Goal: Task Accomplishment & Management: Manage account settings

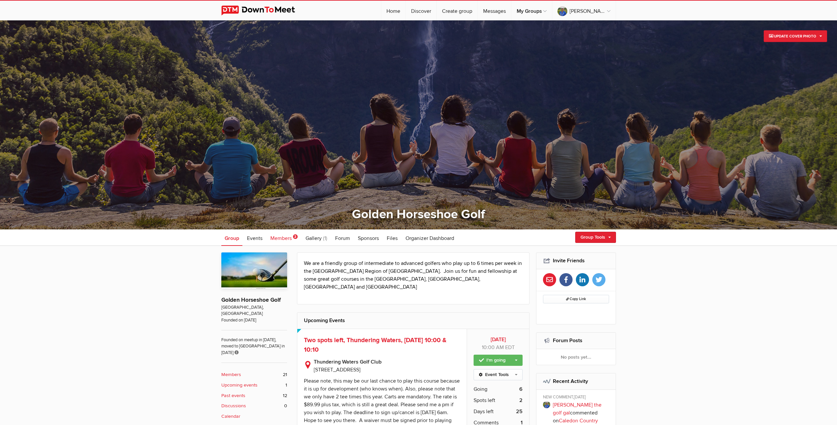
click at [278, 238] on span "Members" at bounding box center [280, 238] width 21 height 7
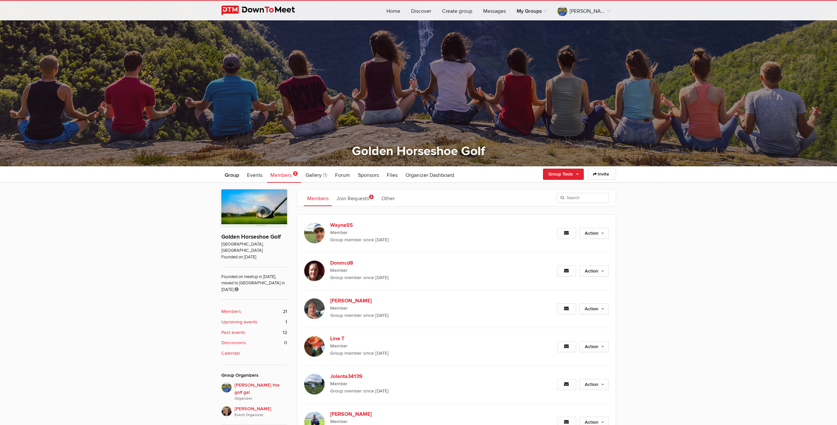
scroll to position [130, 0]
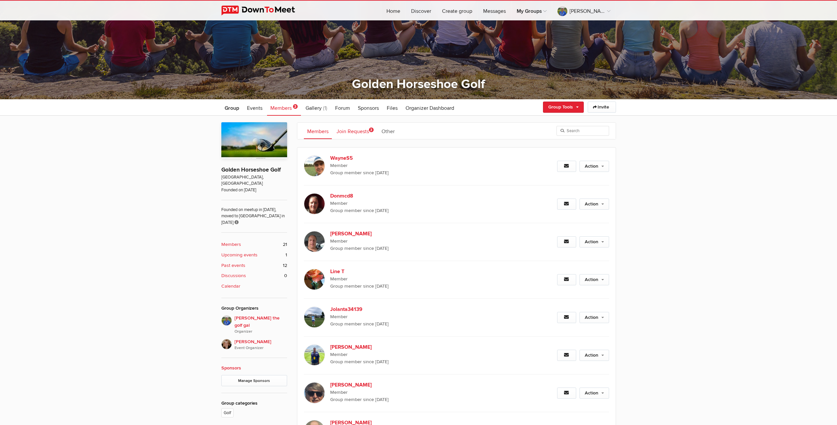
click at [356, 131] on link "Join Requests 3" at bounding box center [355, 131] width 44 height 16
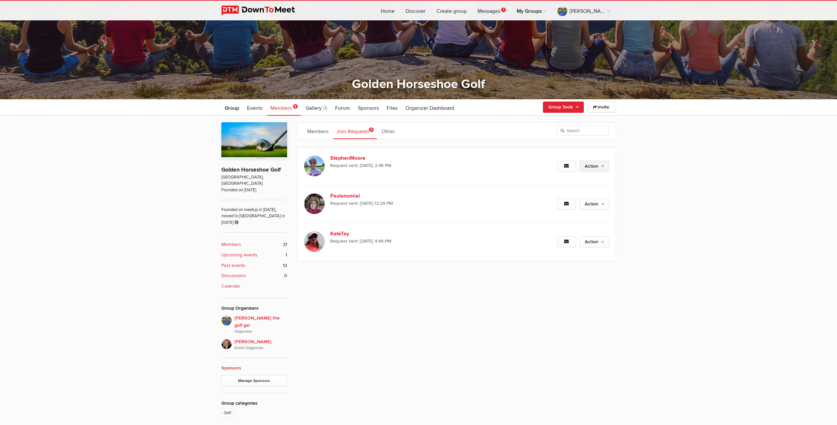
click at [593, 168] on link "Action" at bounding box center [594, 166] width 30 height 11
click at [568, 181] on link "Approve Request" at bounding box center [573, 181] width 72 height 10
click at [331, 157] on link "Paulanomial" at bounding box center [386, 158] width 112 height 8
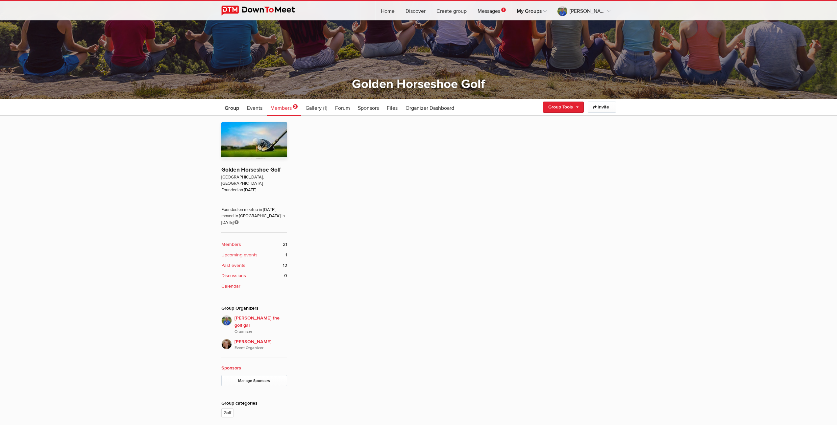
scroll to position [186, 0]
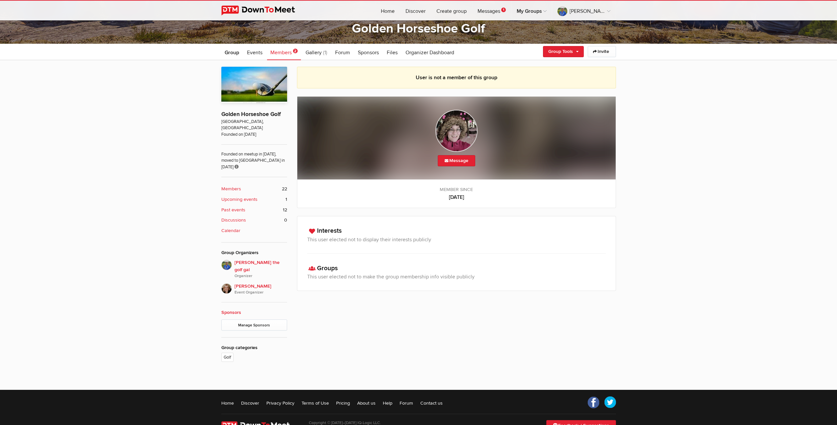
click at [279, 53] on span "Members" at bounding box center [280, 52] width 21 height 7
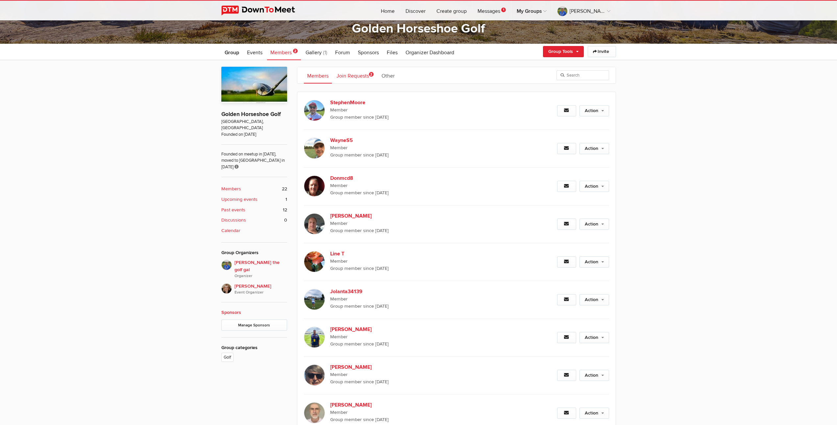
click at [359, 73] on link "Join Requests 2" at bounding box center [355, 75] width 44 height 16
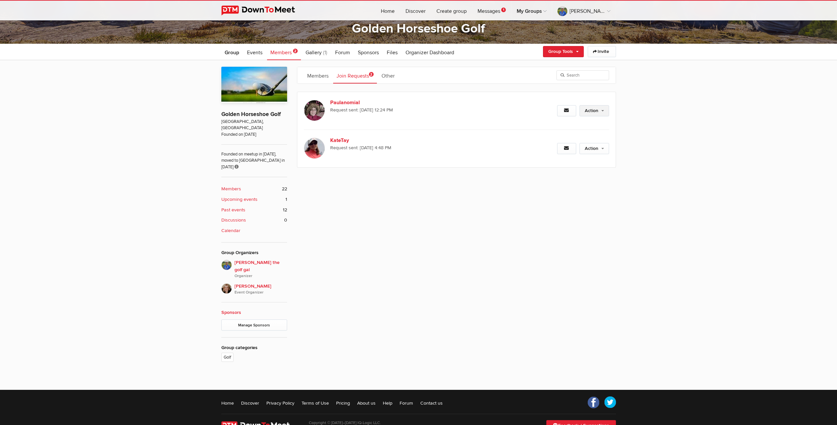
click at [594, 113] on link "Action" at bounding box center [594, 110] width 30 height 11
click at [566, 124] on link "Approve Request" at bounding box center [573, 125] width 72 height 10
click at [276, 52] on span "Members" at bounding box center [280, 52] width 21 height 7
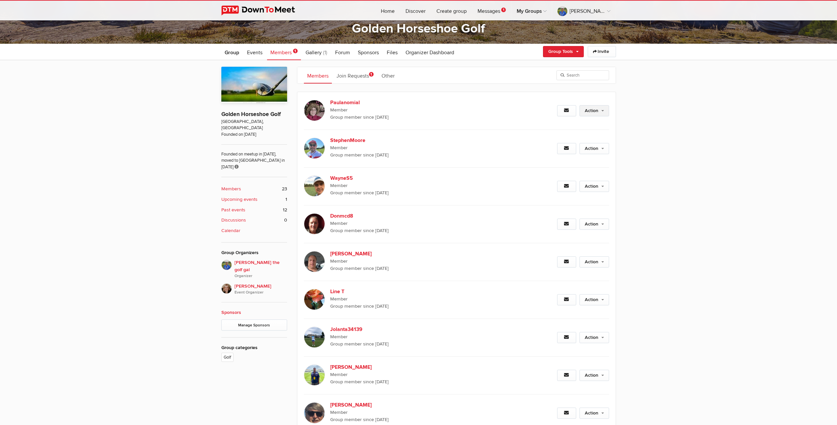
click at [603, 113] on link "Action" at bounding box center [594, 110] width 30 height 11
click at [504, 108] on span "Member" at bounding box center [423, 110] width 187 height 7
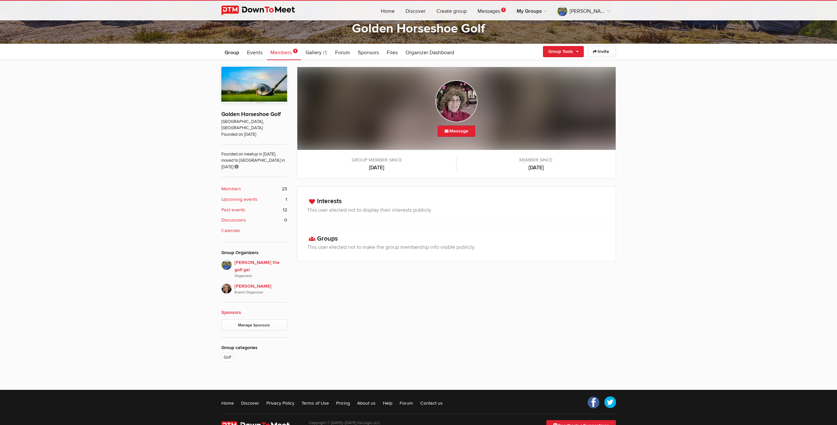
click at [284, 53] on span "Members" at bounding box center [280, 52] width 21 height 7
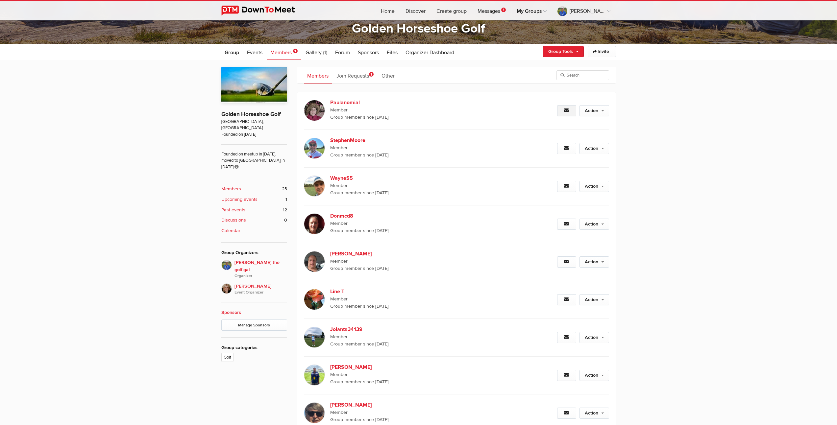
click at [565, 109] on icon at bounding box center [566, 110] width 5 height 5
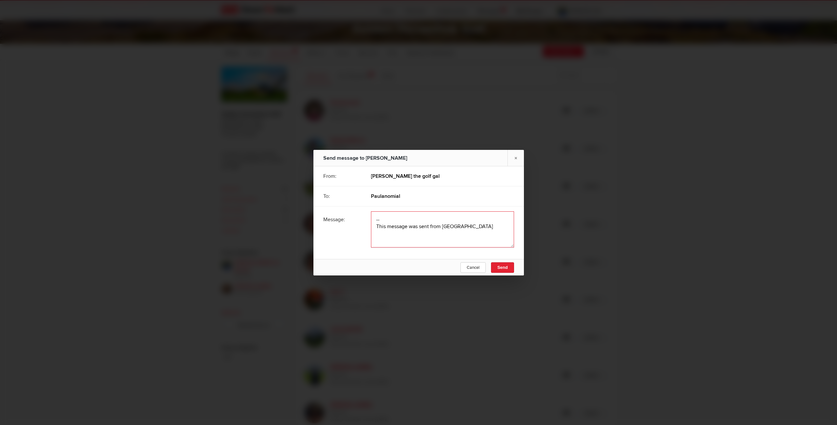
click at [407, 218] on textarea at bounding box center [442, 229] width 143 height 36
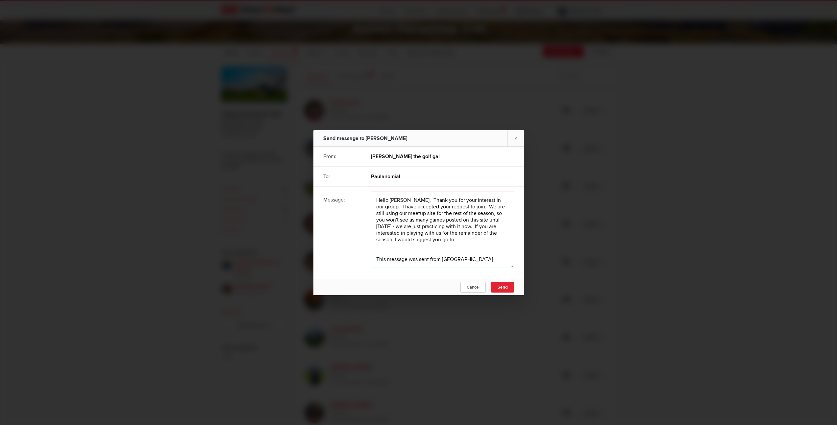
paste textarea "https://www.meetup.com/oakville-golf-meetup/"
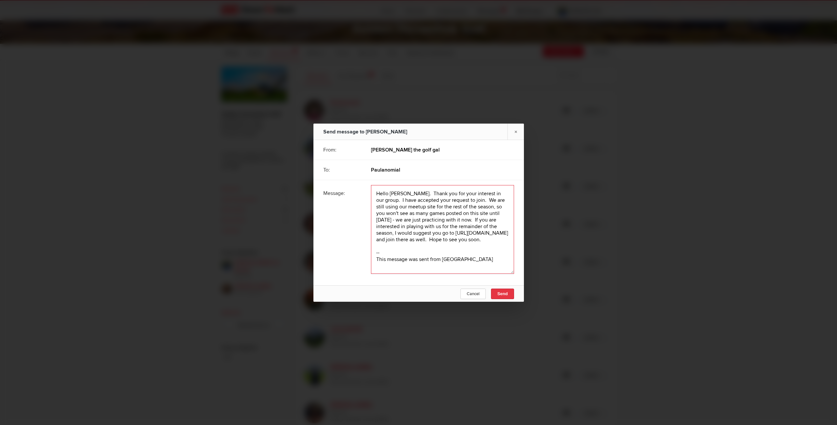
type textarea "Hello Paula. Thank you for your interest in our group. I have accepted your req…"
click at [501, 294] on span "Send" at bounding box center [502, 293] width 11 height 5
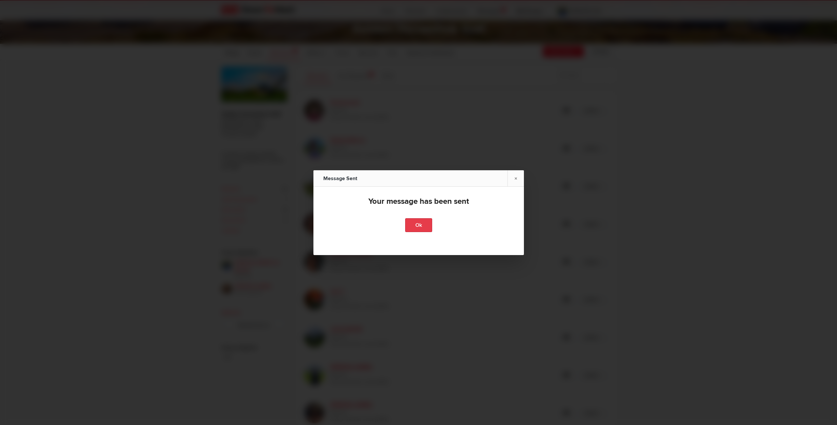
click at [413, 226] on link "Ok" at bounding box center [418, 225] width 27 height 14
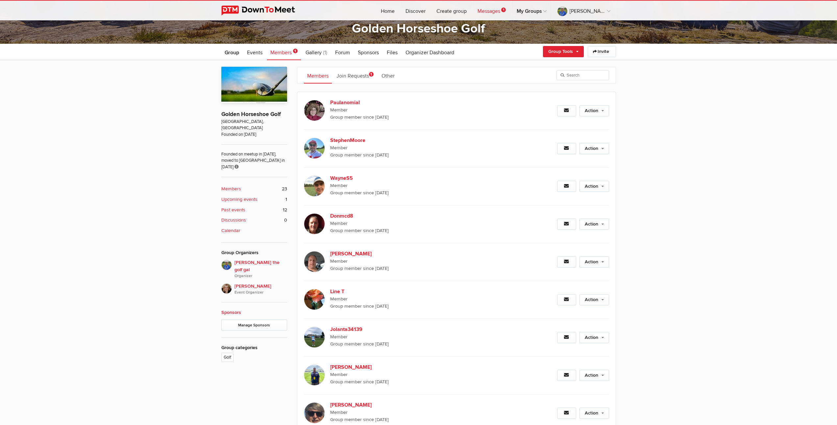
click at [488, 9] on link "Messages 1" at bounding box center [491, 11] width 39 height 20
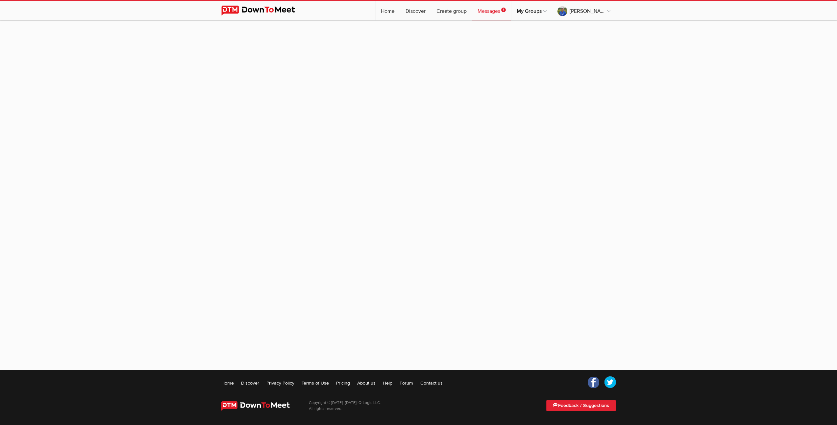
click at [488, 11] on link "Messages 1" at bounding box center [491, 11] width 39 height 20
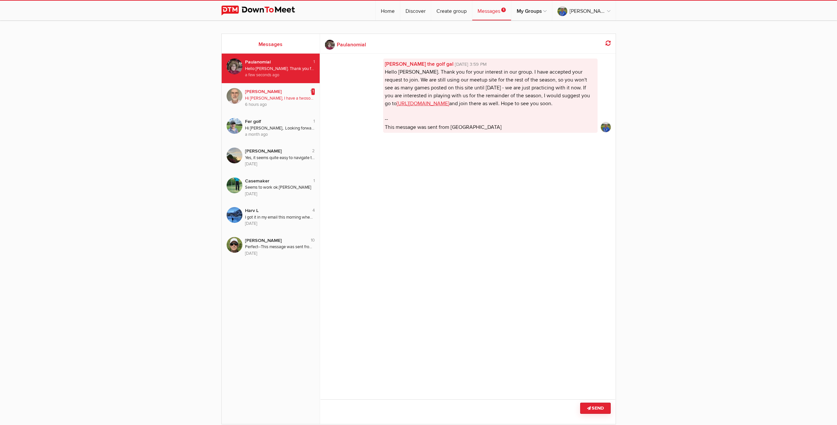
click at [267, 98] on div "Hi Beth, I have a twosome booked for Wednesday at flamborough hills. Do you kno…" at bounding box center [280, 98] width 70 height 6
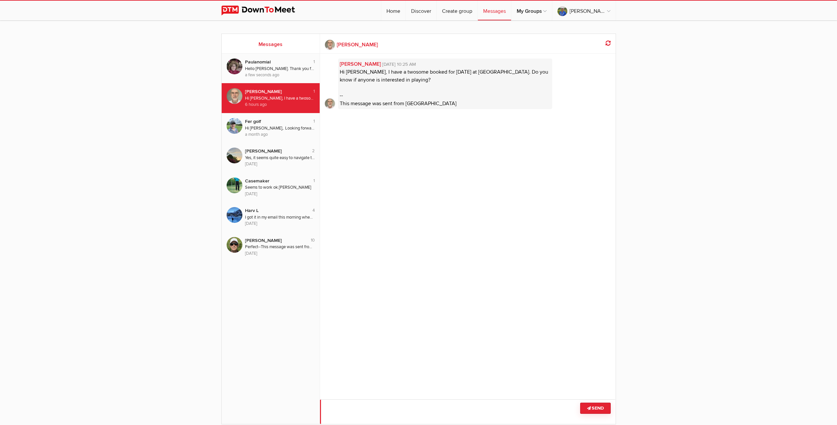
click at [445, 406] on textarea at bounding box center [468, 411] width 296 height 25
type textarea "Hi Greg. Why don't you post it on both sites? I can make you an event coordinat…"
click at [599, 410] on button "Send" at bounding box center [595, 408] width 31 height 11
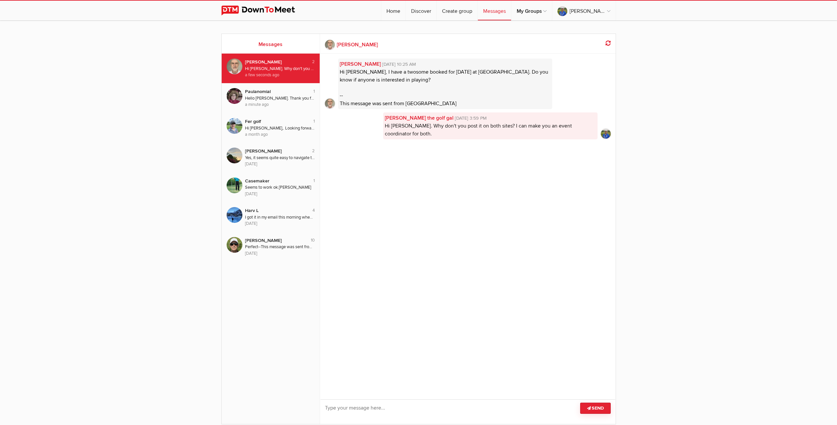
click at [258, 62] on div "[PERSON_NAME]" at bounding box center [275, 62] width 60 height 7
click at [393, 12] on link "Home" at bounding box center [393, 11] width 24 height 20
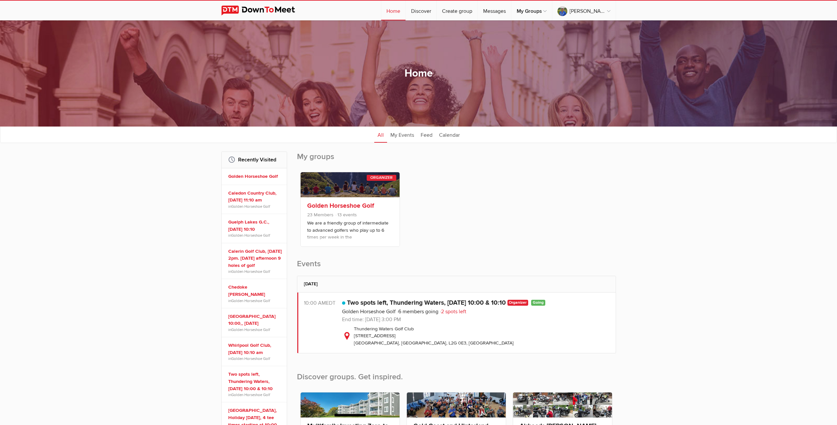
click at [337, 205] on link "Golden Horseshoe Golf" at bounding box center [340, 206] width 67 height 8
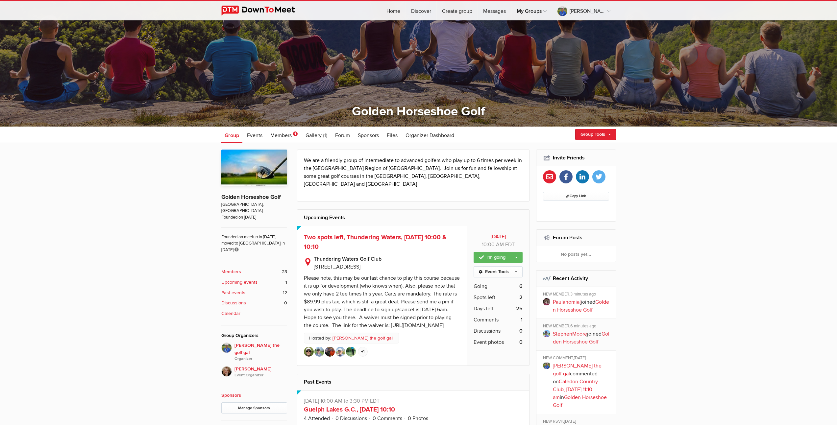
scroll to position [105, 0]
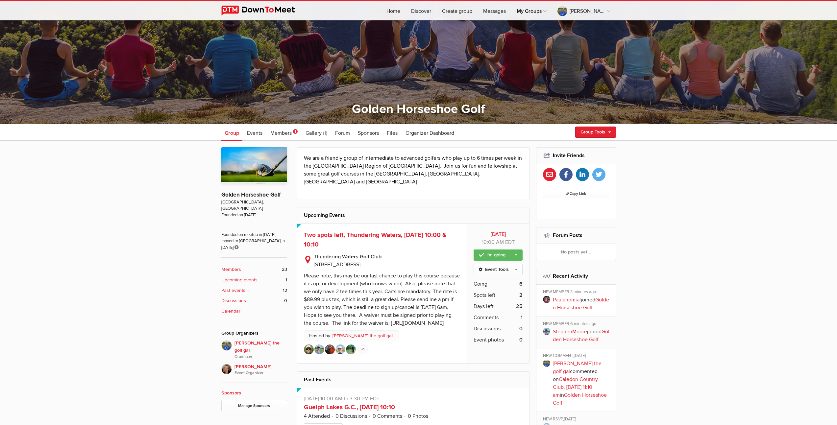
click at [237, 266] on b "Members" at bounding box center [231, 269] width 20 height 7
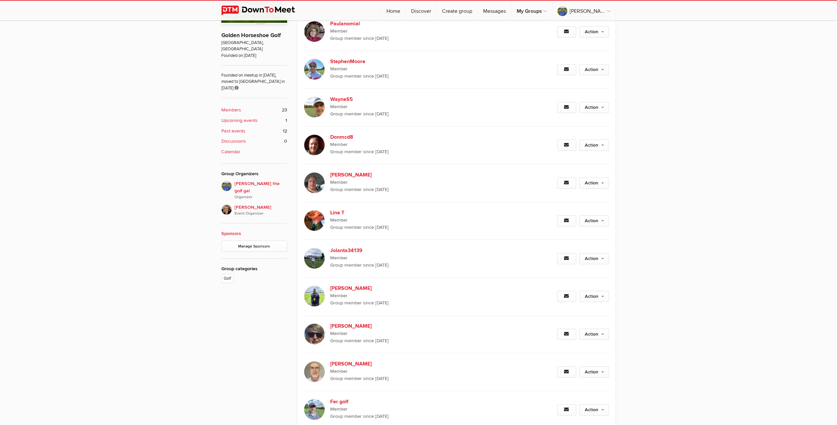
scroll to position [397, 0]
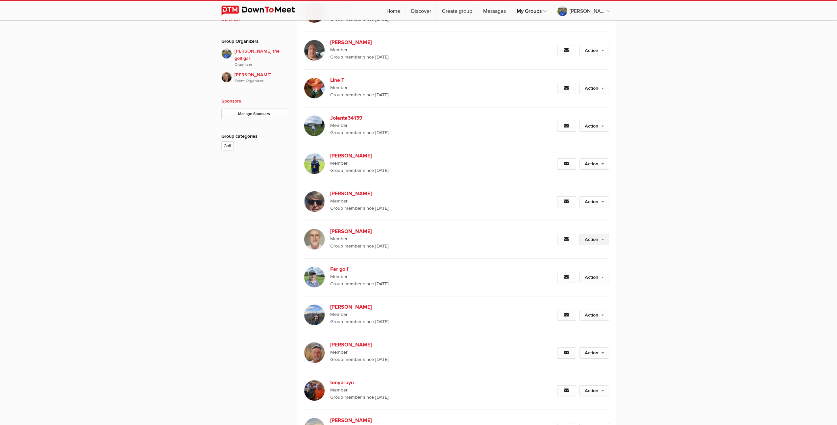
click at [604, 239] on link "Action" at bounding box center [594, 239] width 30 height 11
click at [569, 264] on link "Set as Event Organizer" at bounding box center [573, 264] width 72 height 10
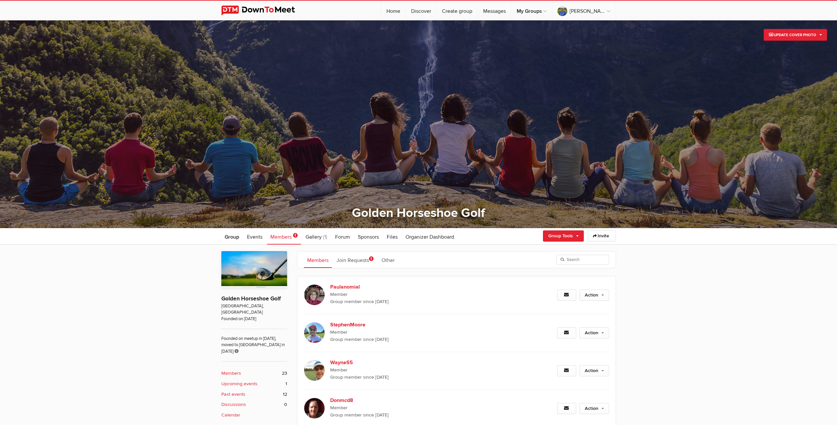
scroll to position [57, 0]
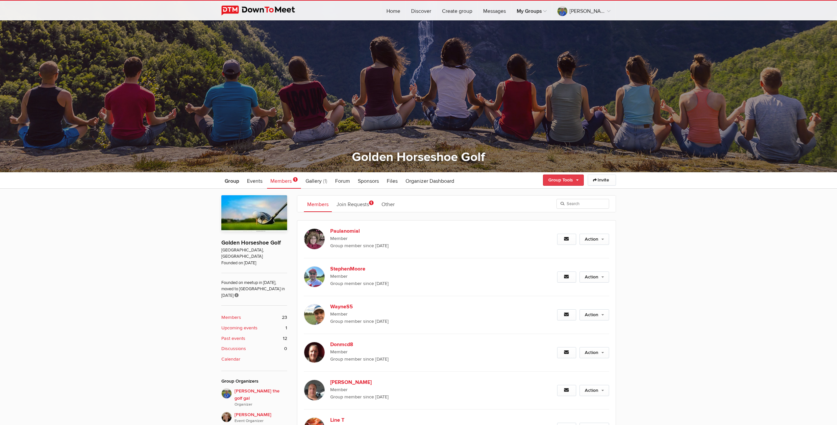
click at [561, 178] on link "Group Tools" at bounding box center [563, 180] width 41 height 11
click at [560, 245] on link "Review Group Questions" at bounding box center [553, 245] width 59 height 10
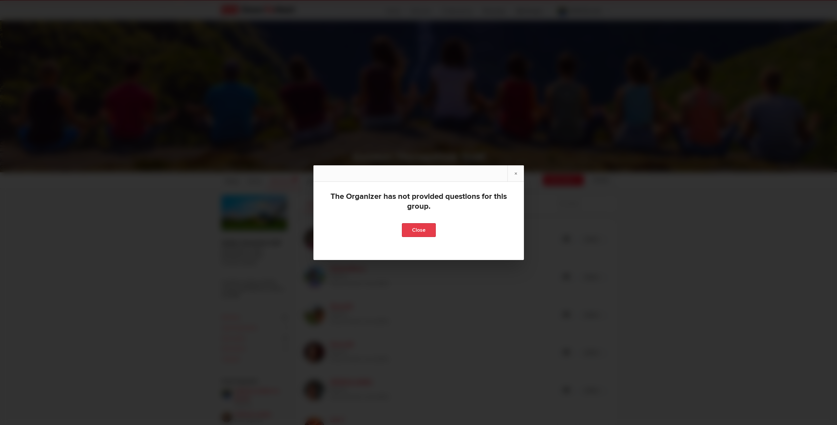
click at [419, 229] on link "Close" at bounding box center [418, 230] width 34 height 14
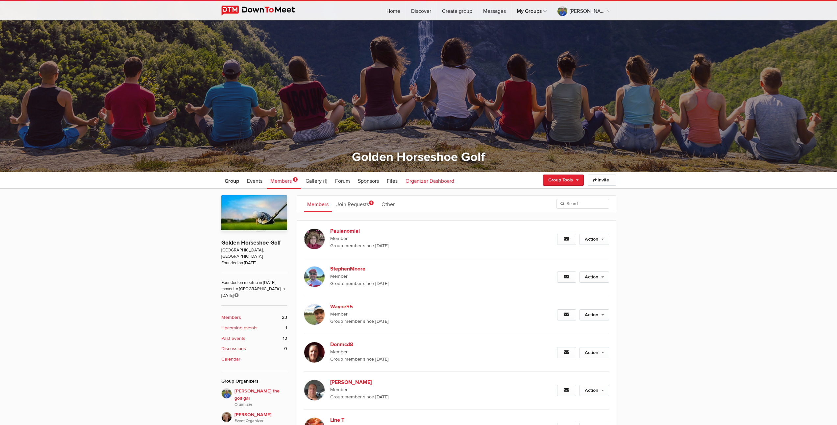
click at [433, 179] on span "Organizer Dashboard" at bounding box center [429, 181] width 49 height 7
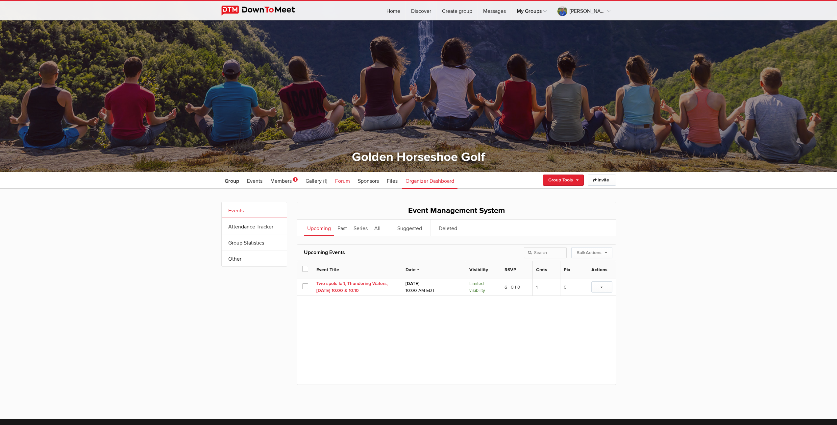
click at [346, 181] on span "Forum" at bounding box center [342, 181] width 15 height 7
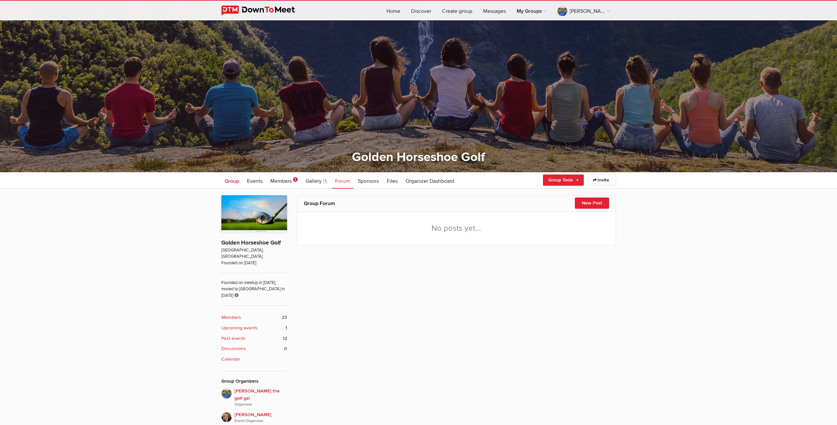
click at [229, 181] on span "Group" at bounding box center [232, 181] width 14 height 7
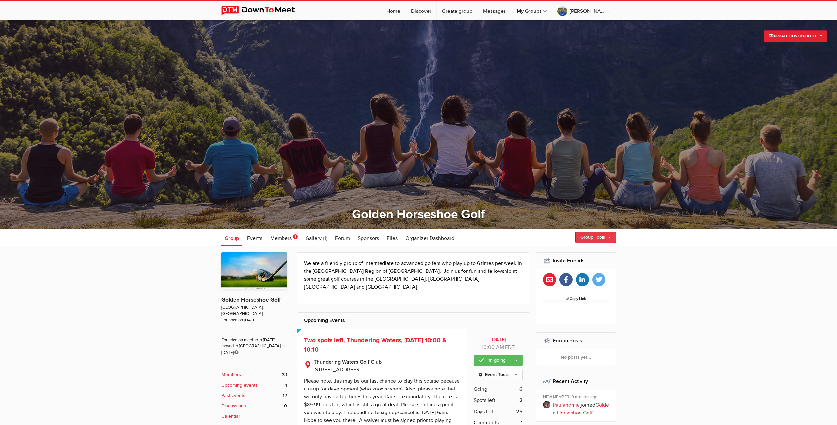
click at [592, 239] on link "Group Tools" at bounding box center [595, 237] width 41 height 11
click at [569, 268] on link "Edit Group" at bounding box center [585, 268] width 59 height 10
select select "[GEOGRAPHIC_DATA]"
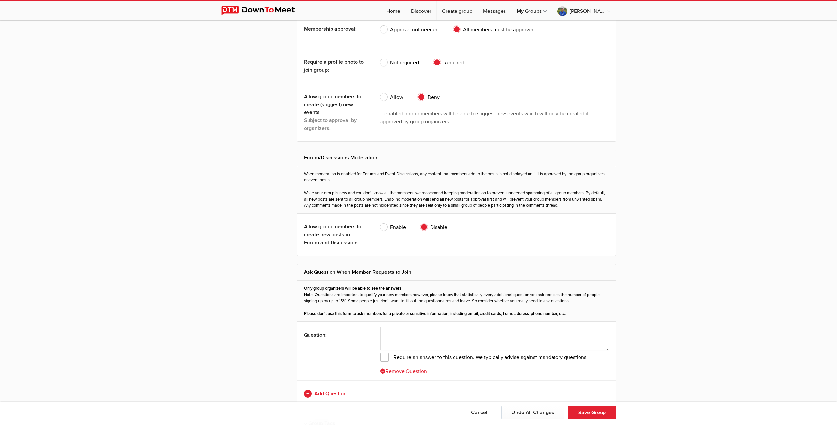
scroll to position [1240, 0]
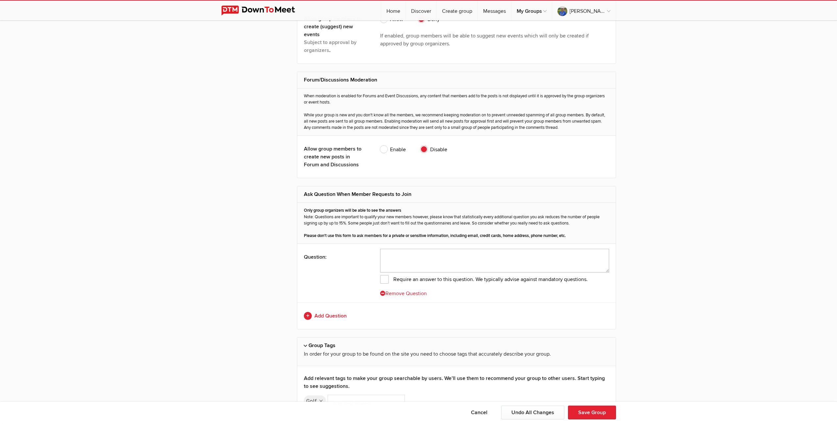
click at [415, 259] on textarea at bounding box center [494, 261] width 229 height 24
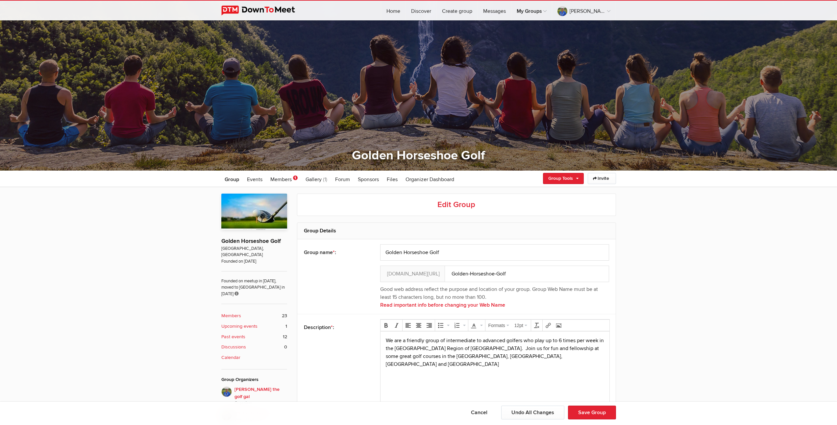
scroll to position [0, 0]
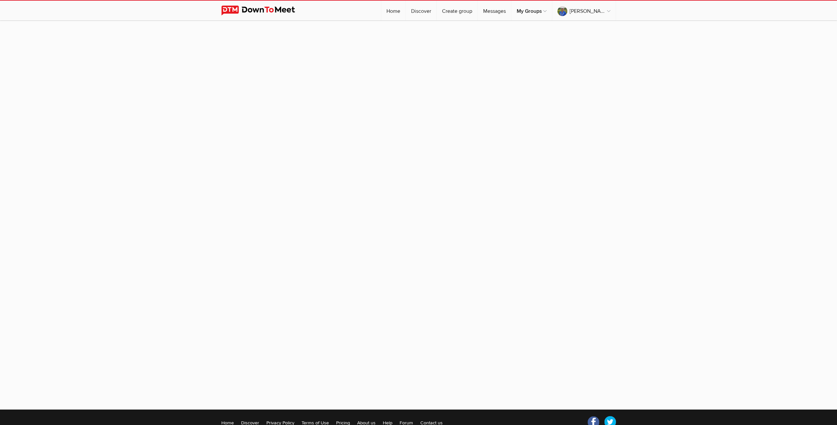
select select "[GEOGRAPHIC_DATA]"
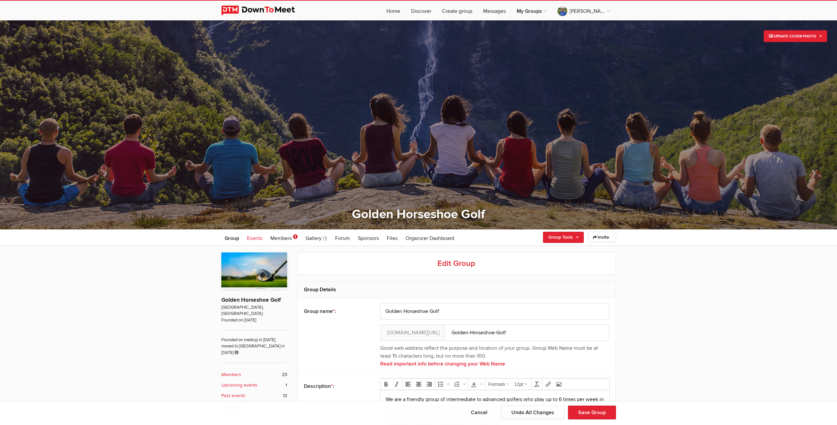
click at [257, 237] on span "Events" at bounding box center [254, 238] width 15 height 7
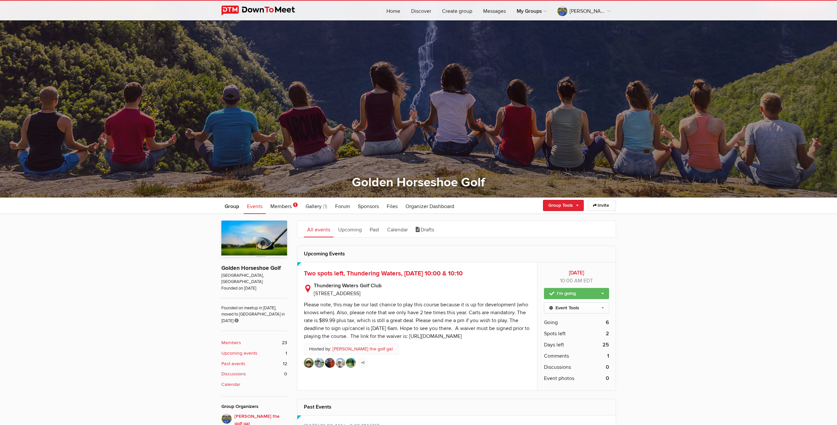
scroll to position [62, 0]
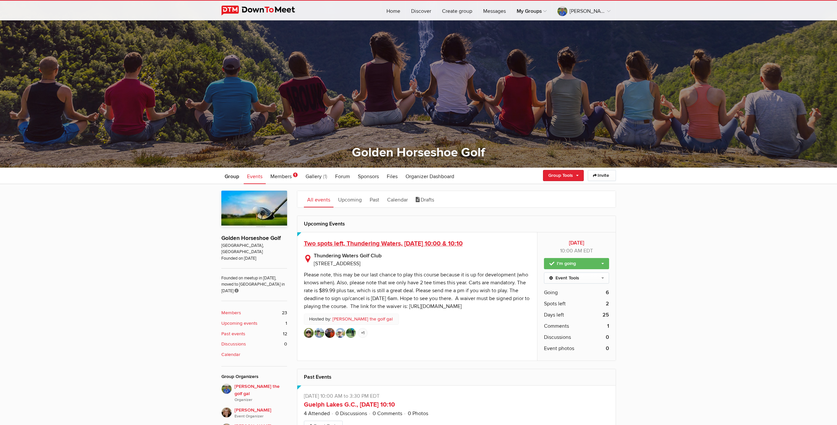
click at [399, 243] on span "Two spots left, Thundering Waters, [DATE] 10:00 & 10:10" at bounding box center [383, 244] width 159 height 8
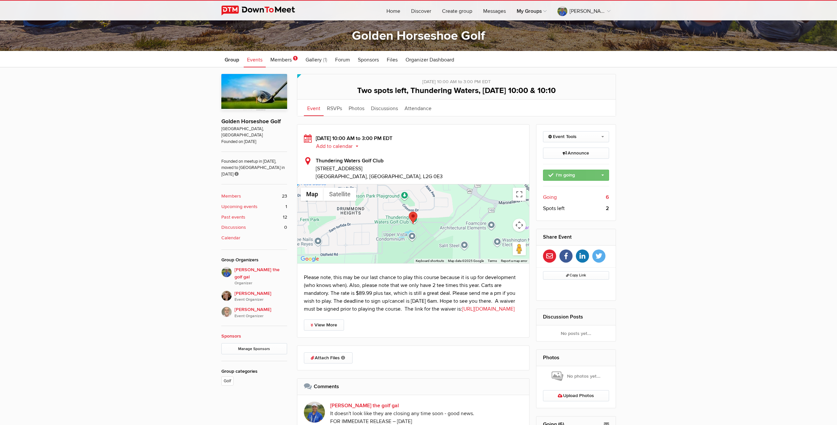
scroll to position [177, 0]
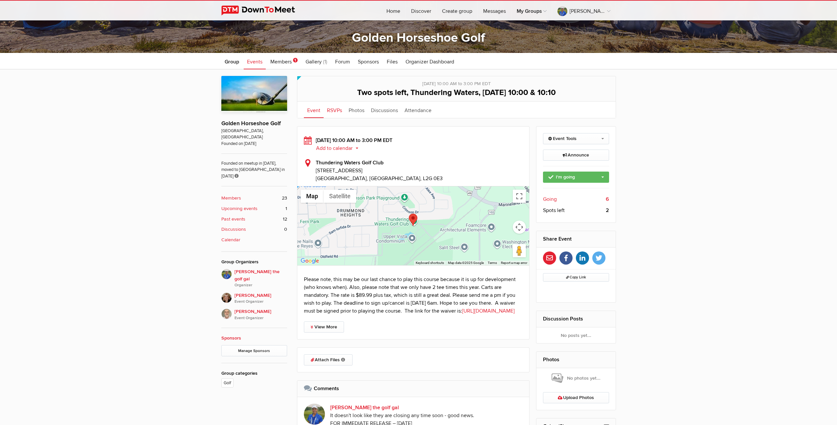
click at [336, 110] on link "RSVPs" at bounding box center [335, 110] width 22 height 16
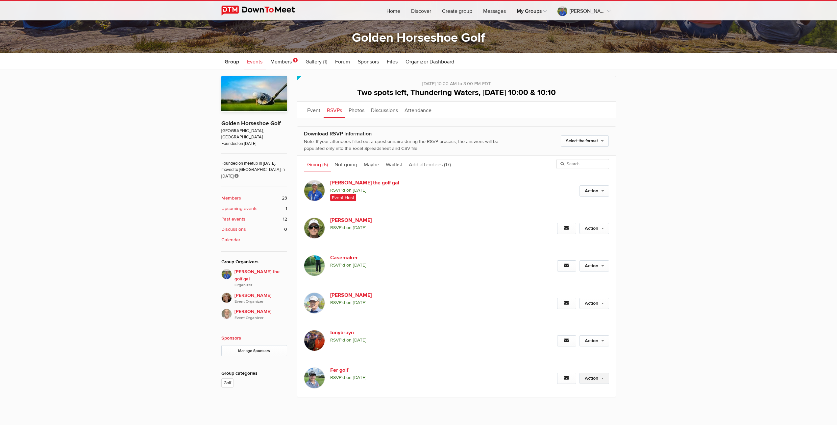
click at [598, 378] on link "Action" at bounding box center [594, 378] width 30 height 11
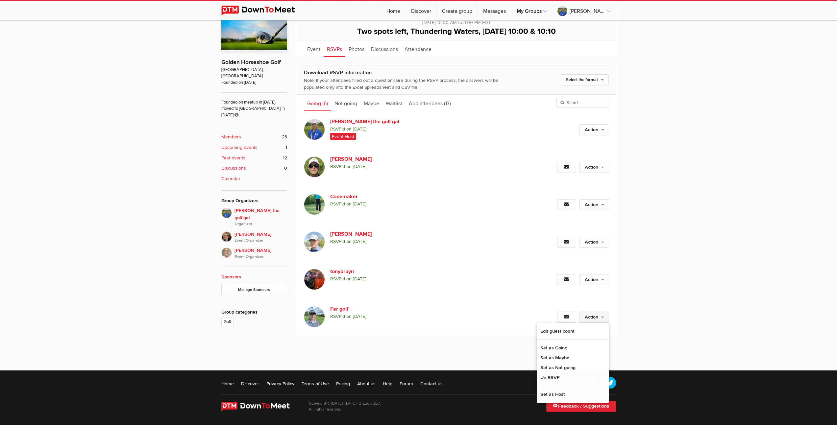
scroll to position [238, 0]
click at [553, 367] on link "Set as Not going" at bounding box center [573, 368] width 72 height 10
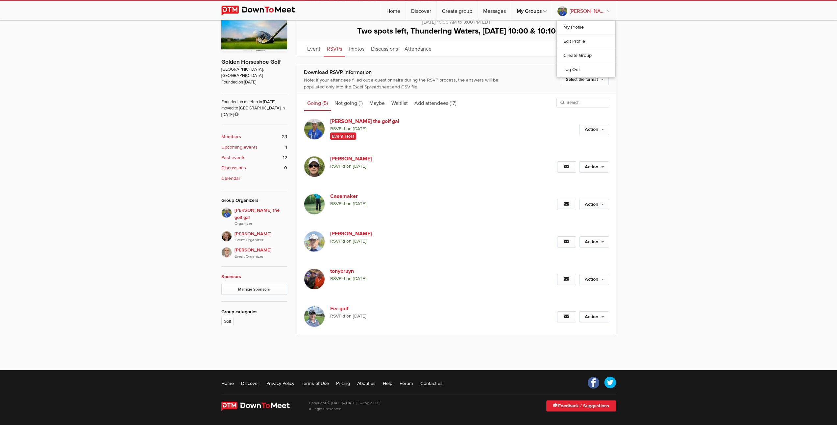
scroll to position [202, 0]
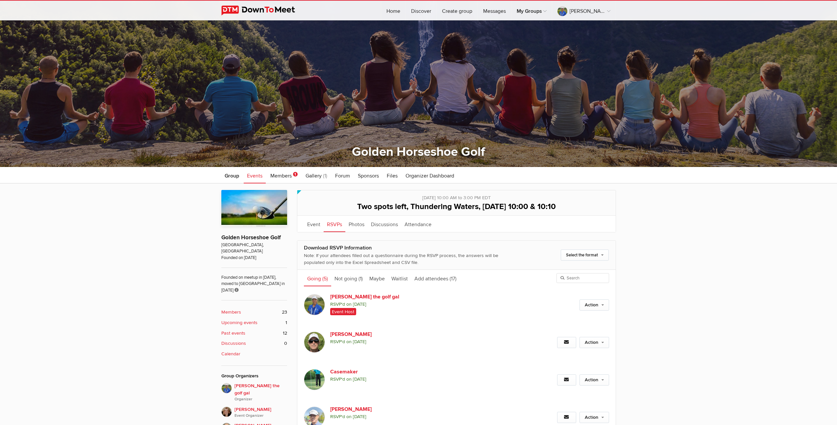
scroll to position [155, 0]
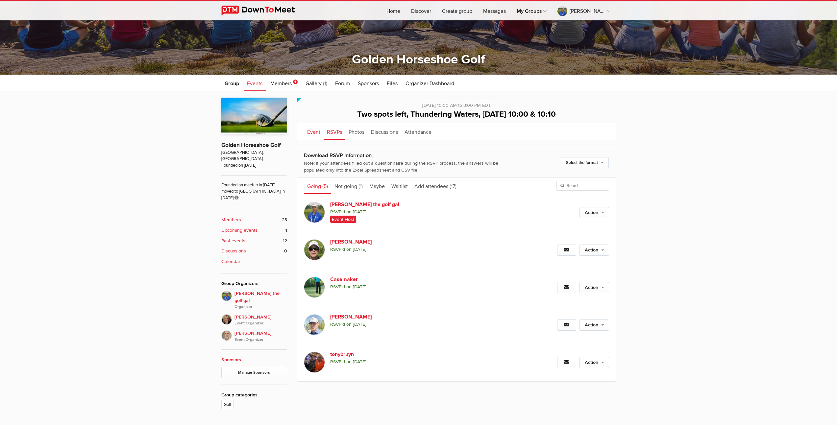
click at [319, 131] on link "Event" at bounding box center [314, 131] width 20 height 16
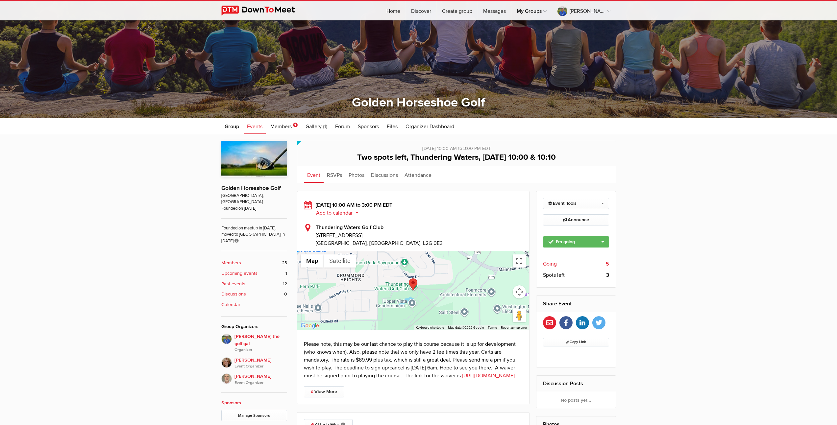
scroll to position [108, 0]
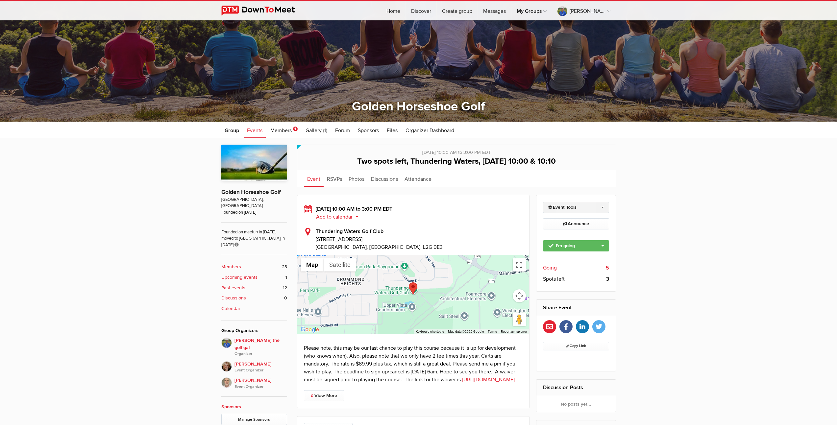
click at [602, 205] on link "Event Tools" at bounding box center [576, 207] width 66 height 11
click at [560, 220] on link "Edit Event" at bounding box center [575, 222] width 65 height 10
select select "10:00:00"
select select "3:00:00"
select select "PM"
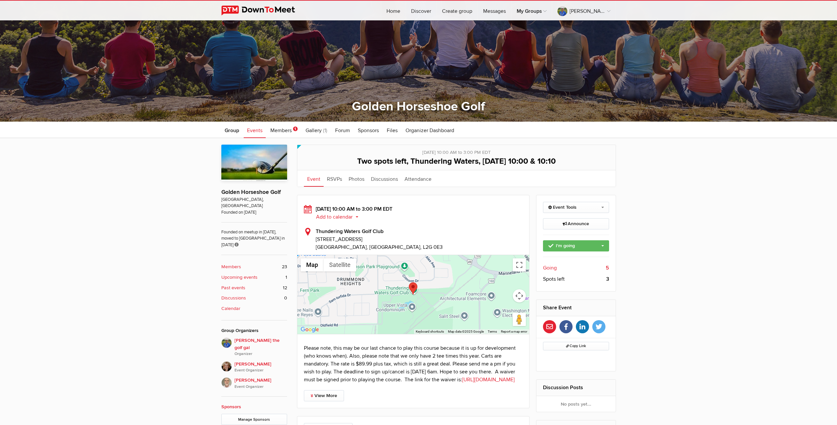
select select "[GEOGRAPHIC_DATA]"
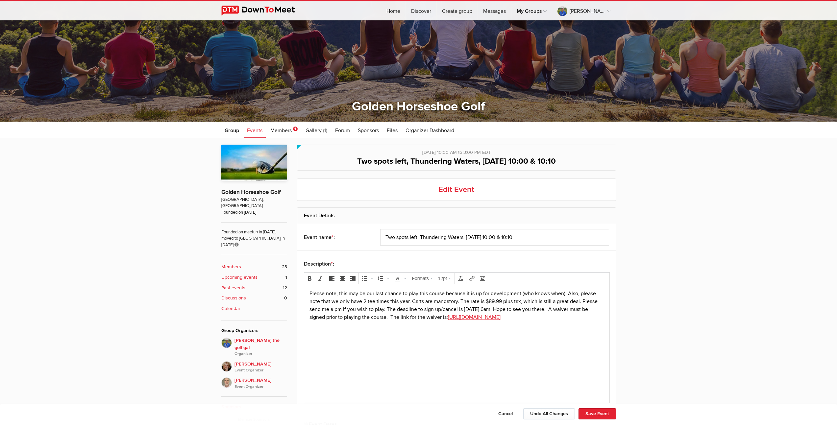
click at [363, 160] on span "Two spots left, Thundering Waters, [DATE] 10:00 & 10:10" at bounding box center [456, 162] width 199 height 10
click at [440, 187] on h2 "Edit Event" at bounding box center [456, 190] width 319 height 22
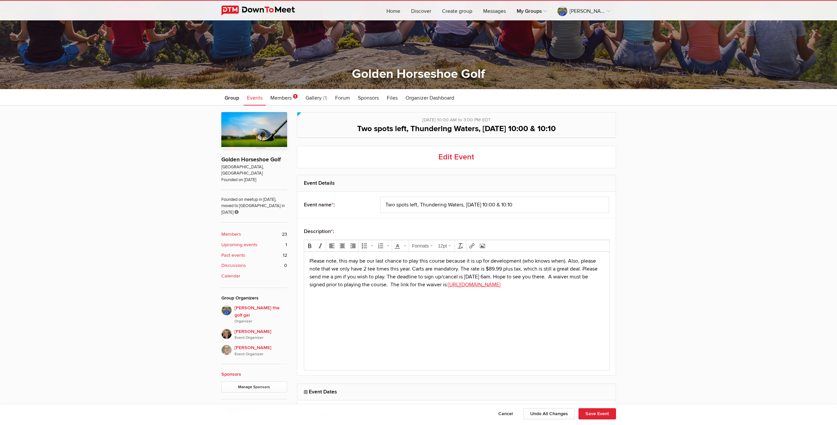
scroll to position [168, 0]
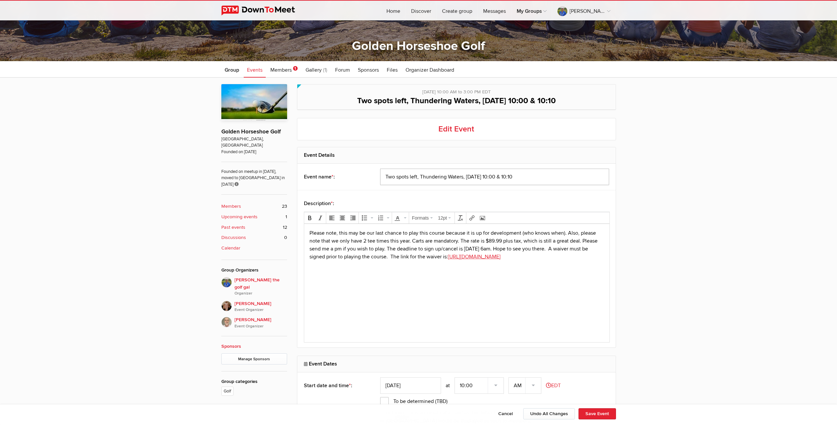
click at [395, 176] on input "Two spots left, Thundering Waters, [DATE] 10:00 & 10:10" at bounding box center [494, 177] width 229 height 16
type input "Three spots left, Thundering Waters, [DATE] 10:00 & 10:10"
click at [595, 414] on button "Save Event" at bounding box center [596, 413] width 37 height 11
